Goal: Find specific page/section: Find specific page/section

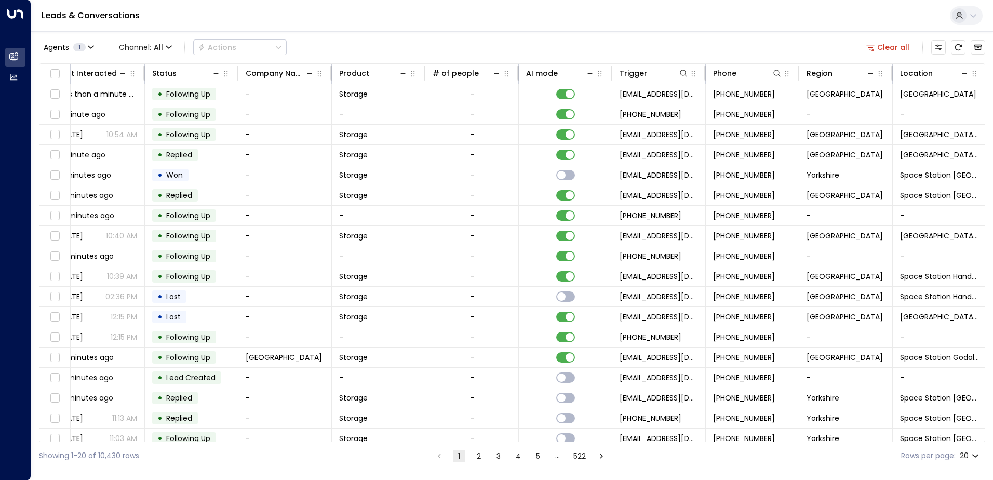
scroll to position [0, 212]
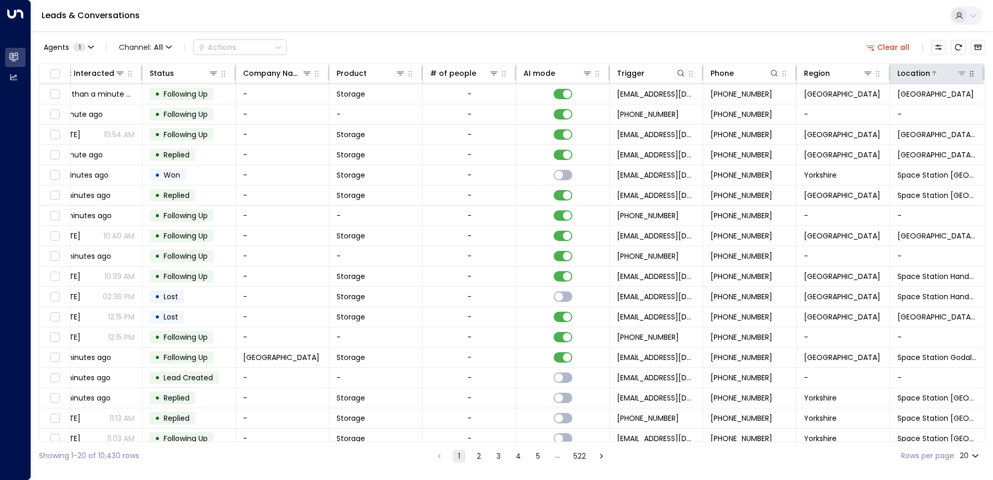
click at [957, 71] on icon at bounding box center [961, 73] width 8 height 8
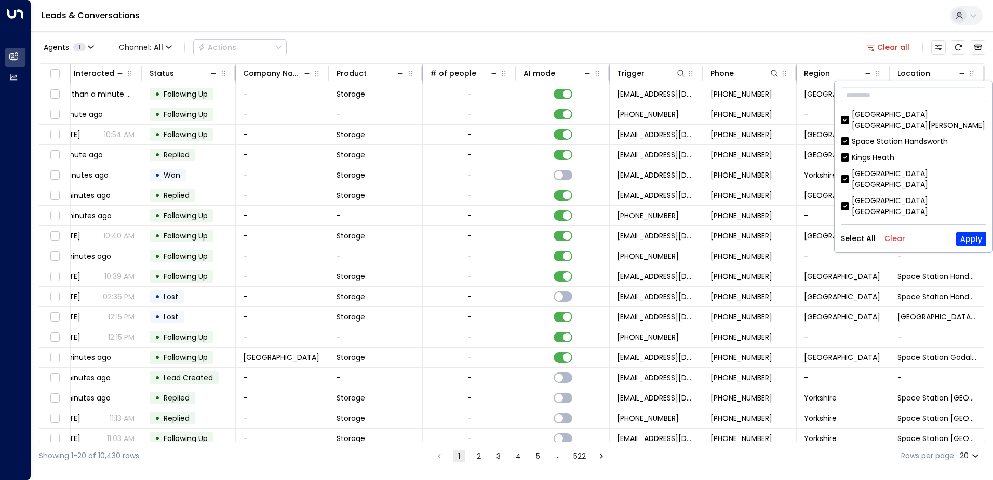
click at [896, 241] on button "Clear" at bounding box center [894, 238] width 21 height 8
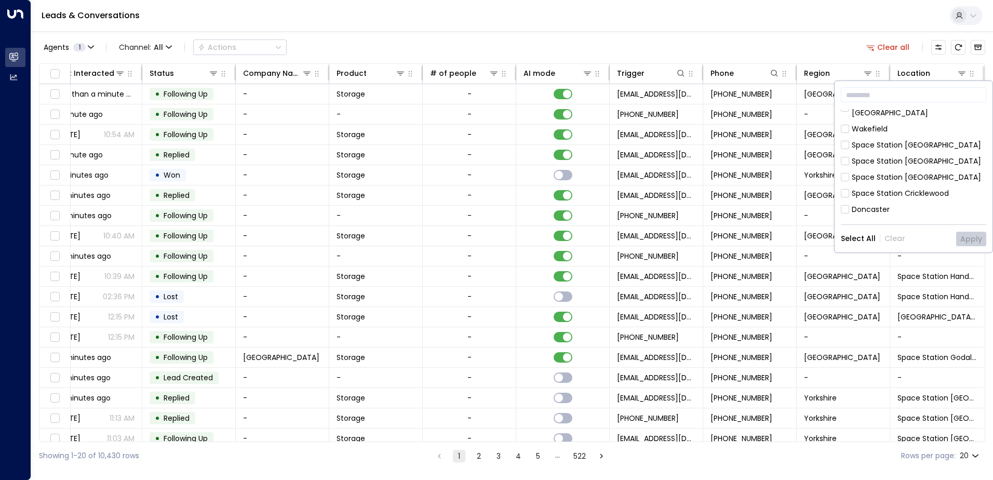
scroll to position [336, 0]
click at [875, 273] on div "[GEOGRAPHIC_DATA]" at bounding box center [889, 278] width 76 height 11
click at [972, 239] on button "Apply" at bounding box center [971, 239] width 30 height 15
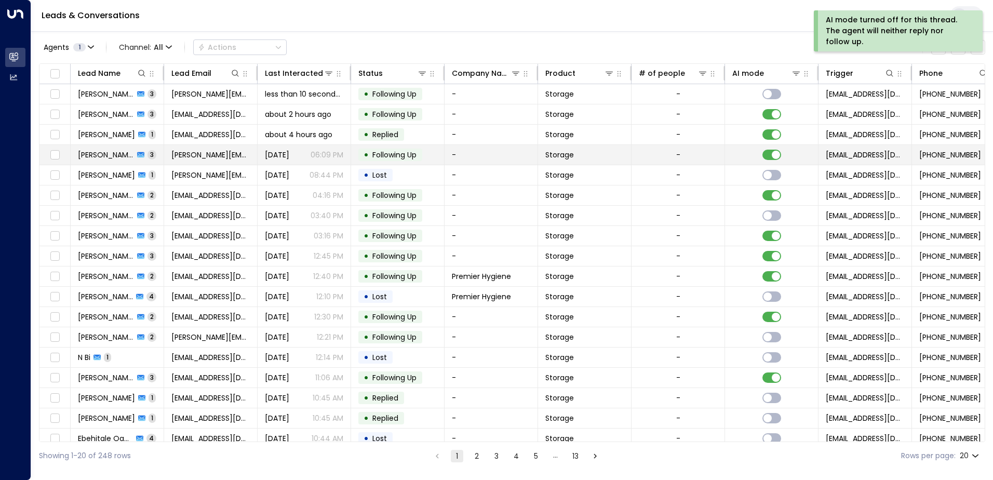
click at [111, 154] on span "[PERSON_NAME]" at bounding box center [106, 155] width 56 height 10
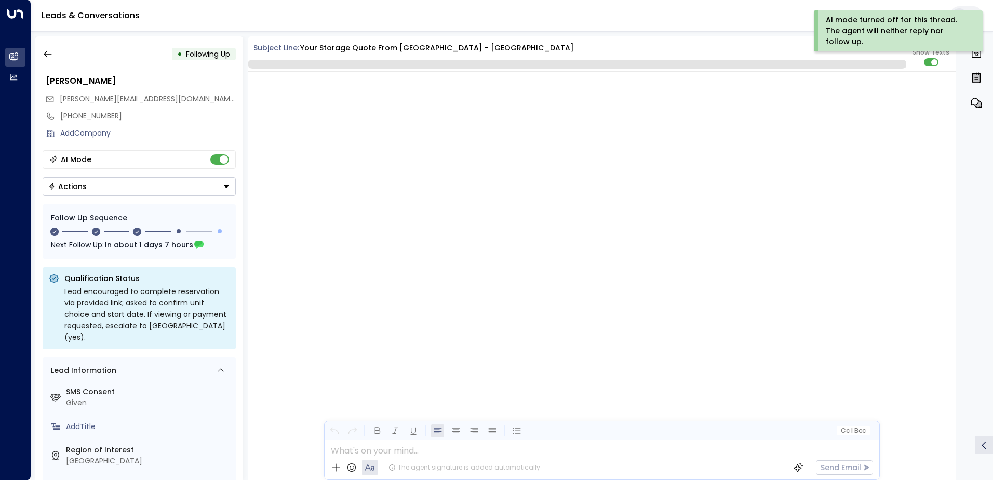
scroll to position [885, 0]
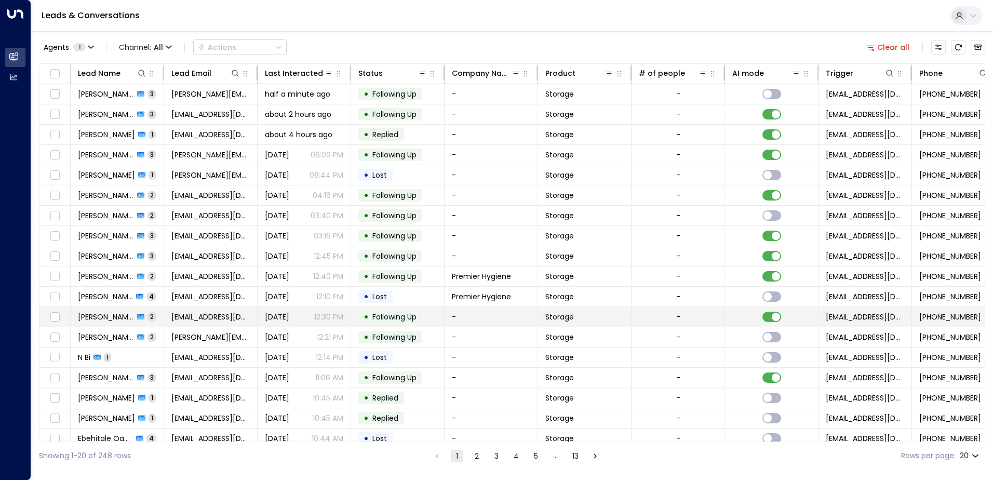
click at [109, 318] on span "[PERSON_NAME]" at bounding box center [106, 317] width 56 height 10
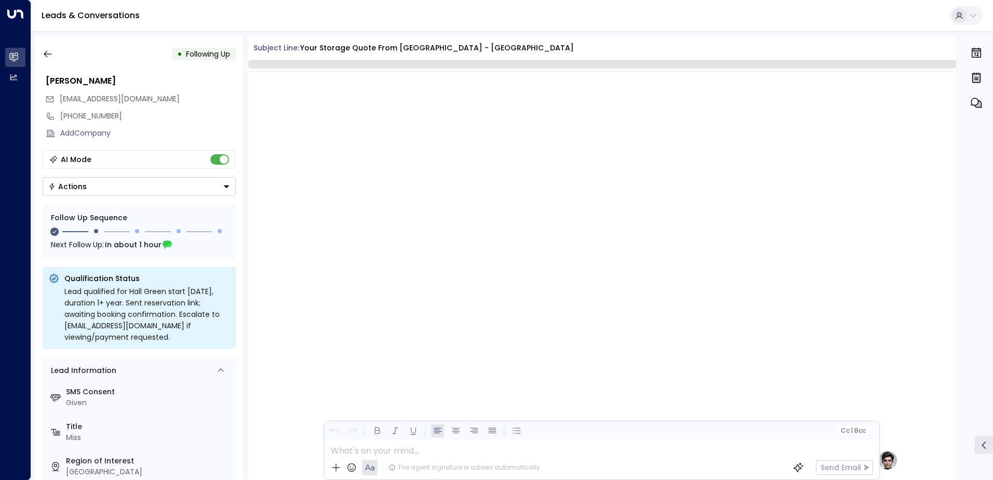
scroll to position [882, 0]
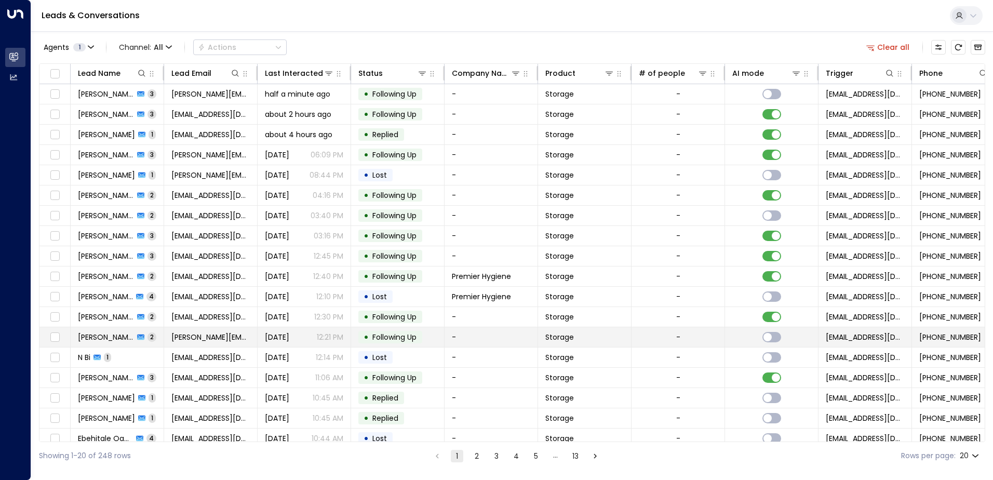
scroll to position [51, 0]
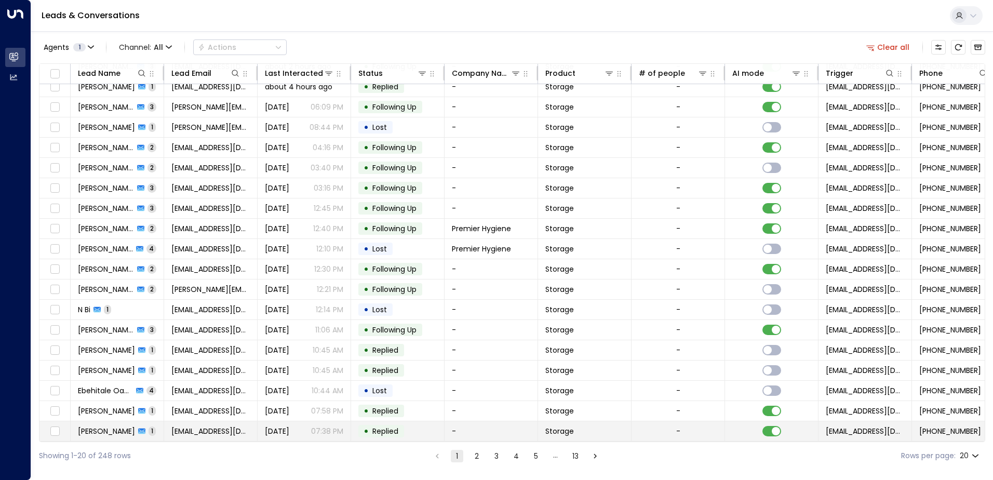
click at [118, 429] on span "[PERSON_NAME]" at bounding box center [106, 431] width 57 height 10
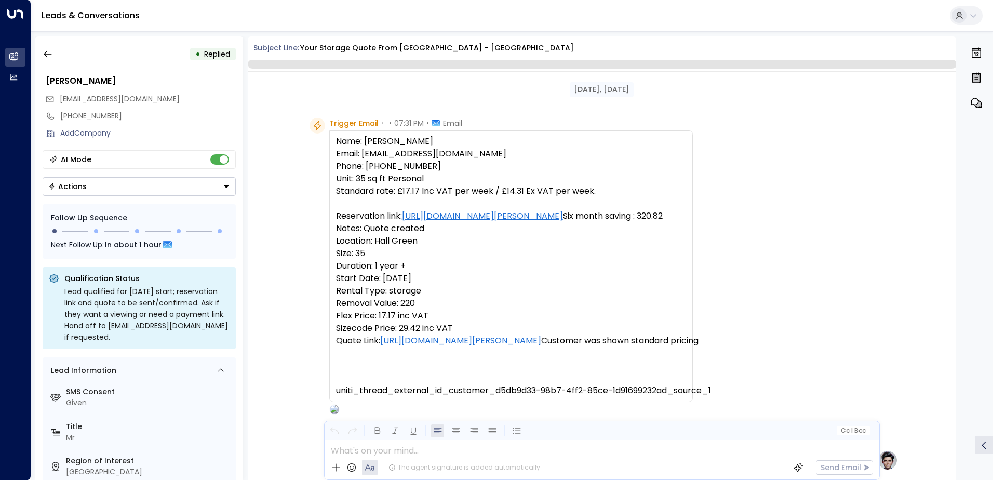
scroll to position [381, 0]
